Goal: Information Seeking & Learning: Learn about a topic

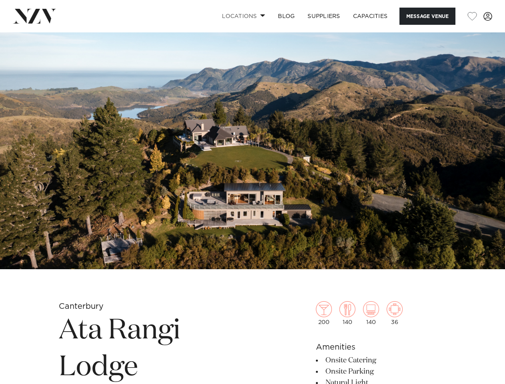
click at [242, 16] on link "Locations" at bounding box center [243, 16] width 56 height 17
click at [427, 16] on button "Message Venue" at bounding box center [427, 16] width 56 height 17
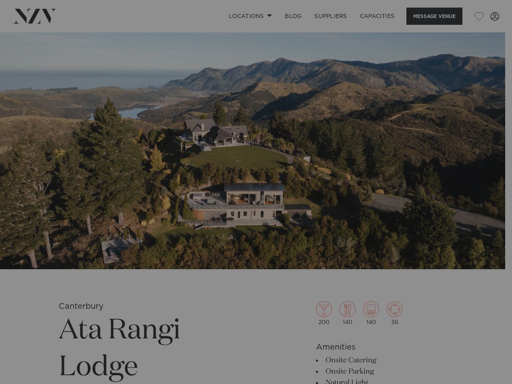
click at [0, 0] on div "**********" at bounding box center [0, 0] width 0 height 0
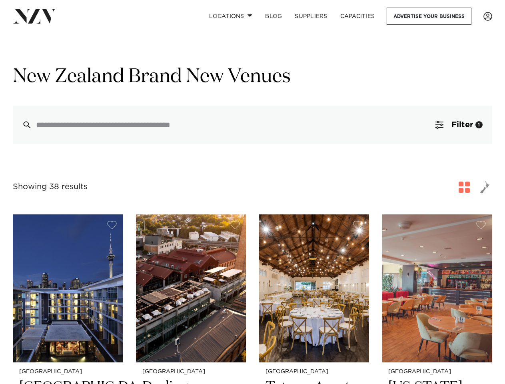
click at [252, 192] on div "Showing 38 results for New Zealand Brand New Venues" at bounding box center [252, 187] width 479 height 14
click at [230, 16] on link "Locations" at bounding box center [231, 16] width 56 height 17
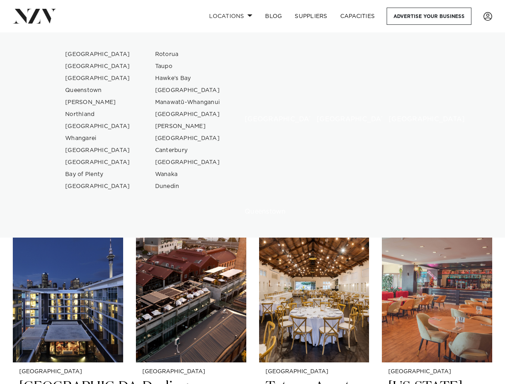
click at [252, 125] on div "[GEOGRAPHIC_DATA]" at bounding box center [268, 88] width 60 height 80
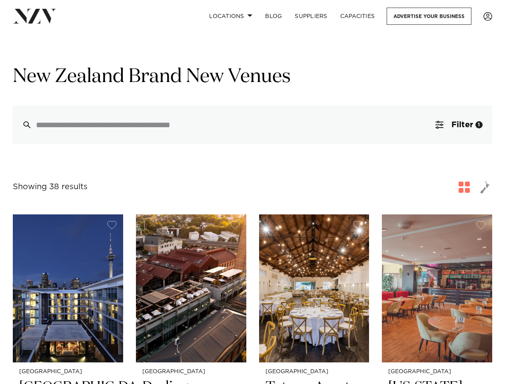
click at [458, 125] on span "Filter" at bounding box center [462, 125] width 22 height 8
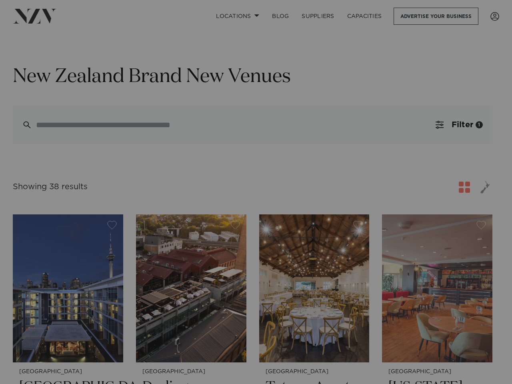
click at [0, 0] on div "Wedding Conference Meeting Gala Dinner Private Party Photoshoot Product Launch …" at bounding box center [0, 0] width 0 height 0
